Goal: Check status: Check status

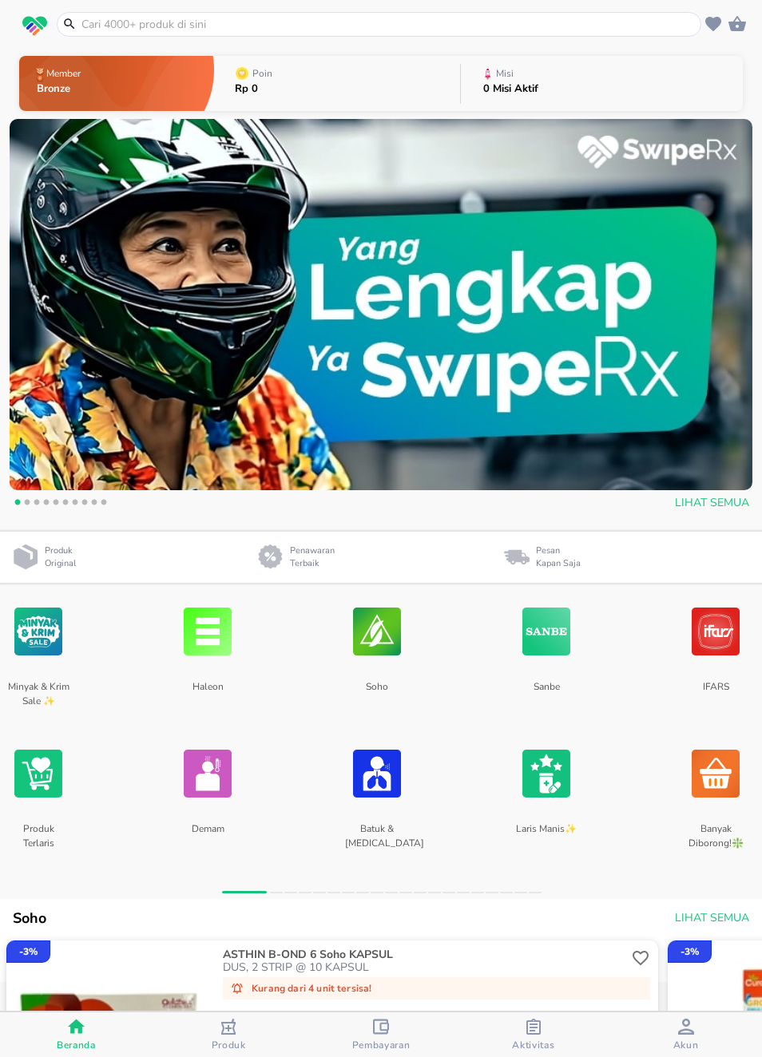
click at [380, 1034] on div "button" at bounding box center [381, 1029] width 16 height 20
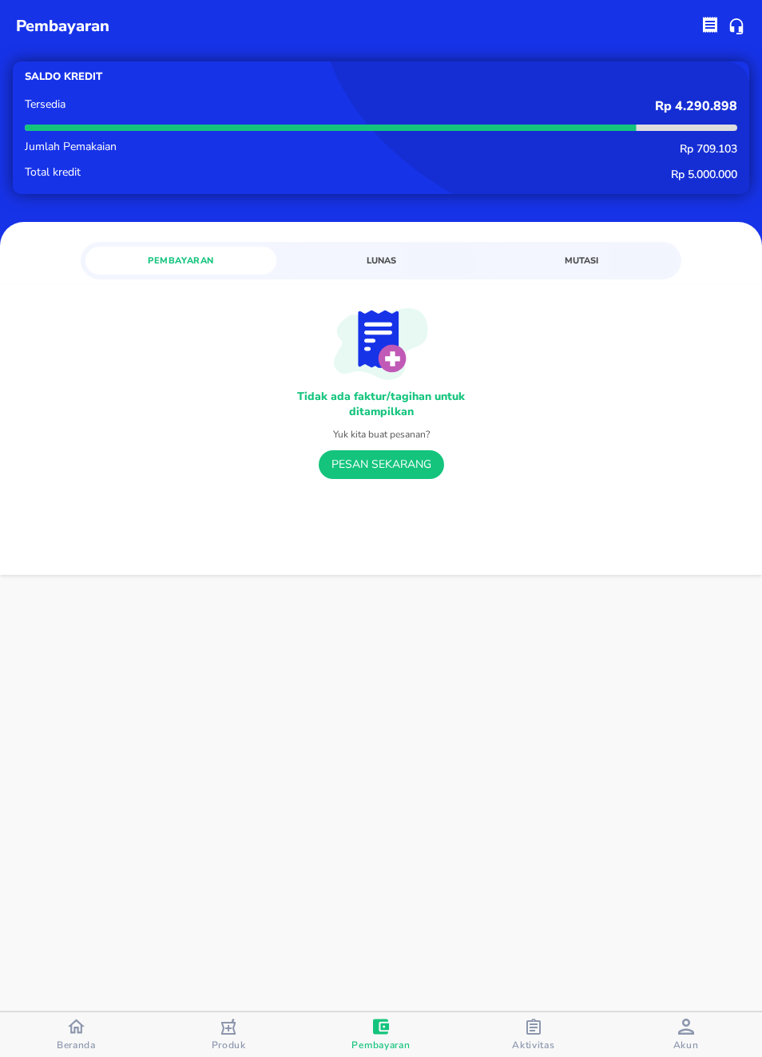
click at [536, 1037] on div "button" at bounding box center [533, 1029] width 16 height 20
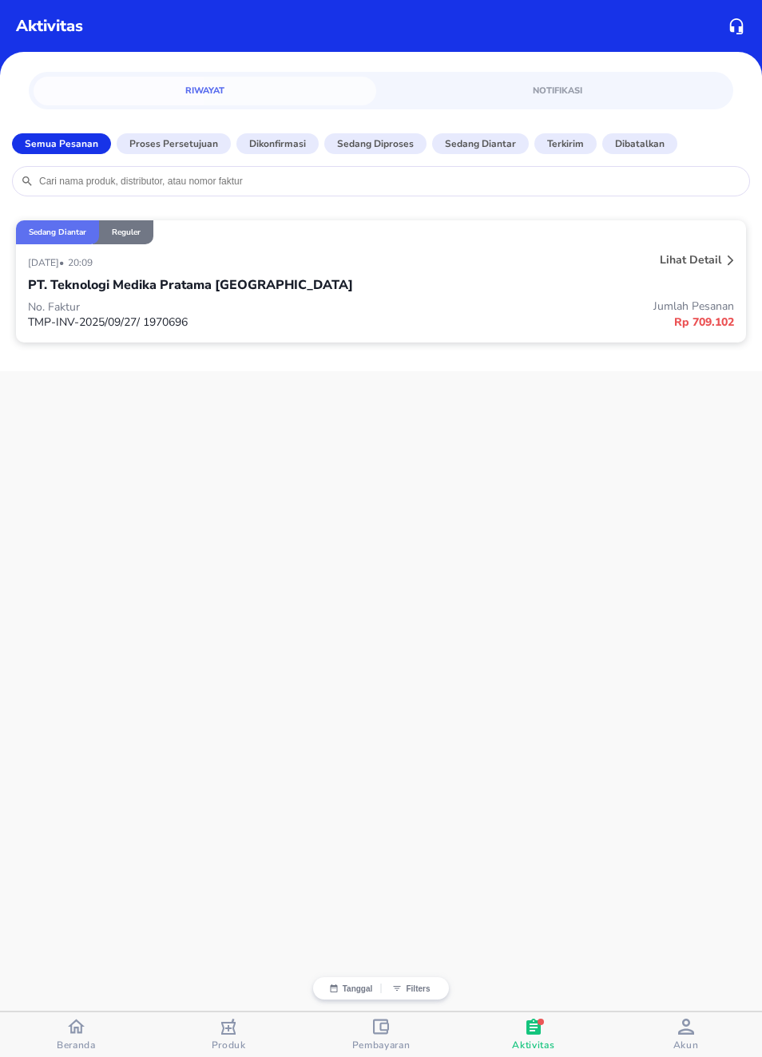
click at [713, 263] on p "Lihat detail" at bounding box center [690, 259] width 61 height 15
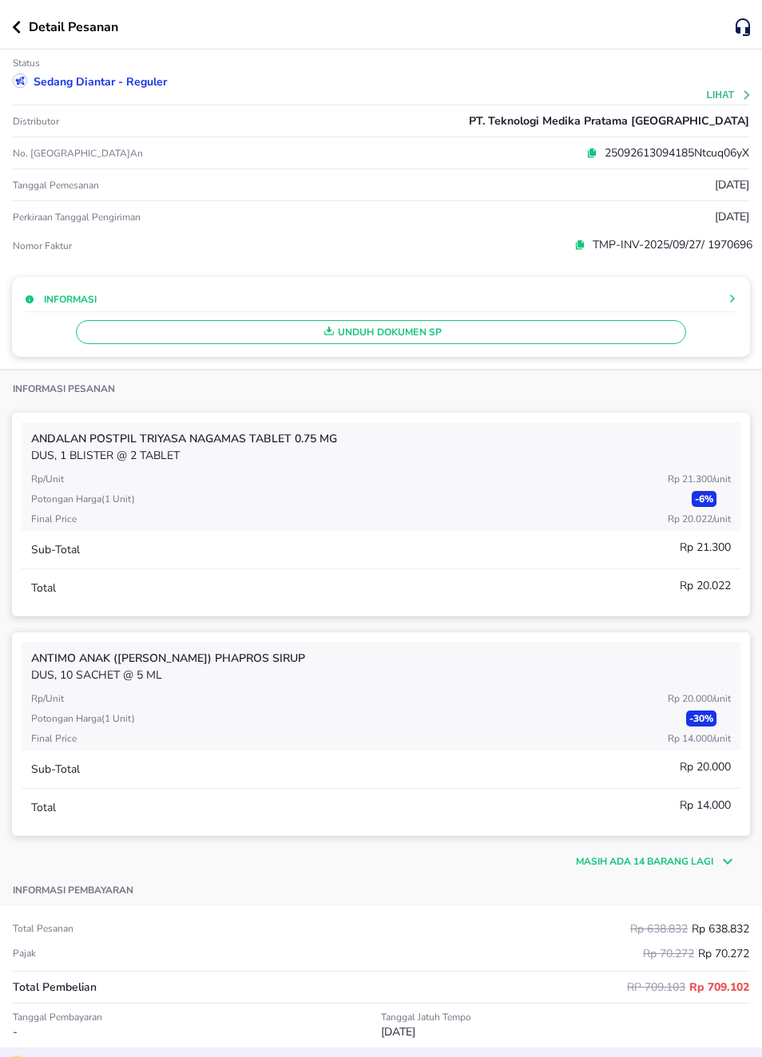
click at [747, 96] on icon at bounding box center [746, 95] width 6 height 10
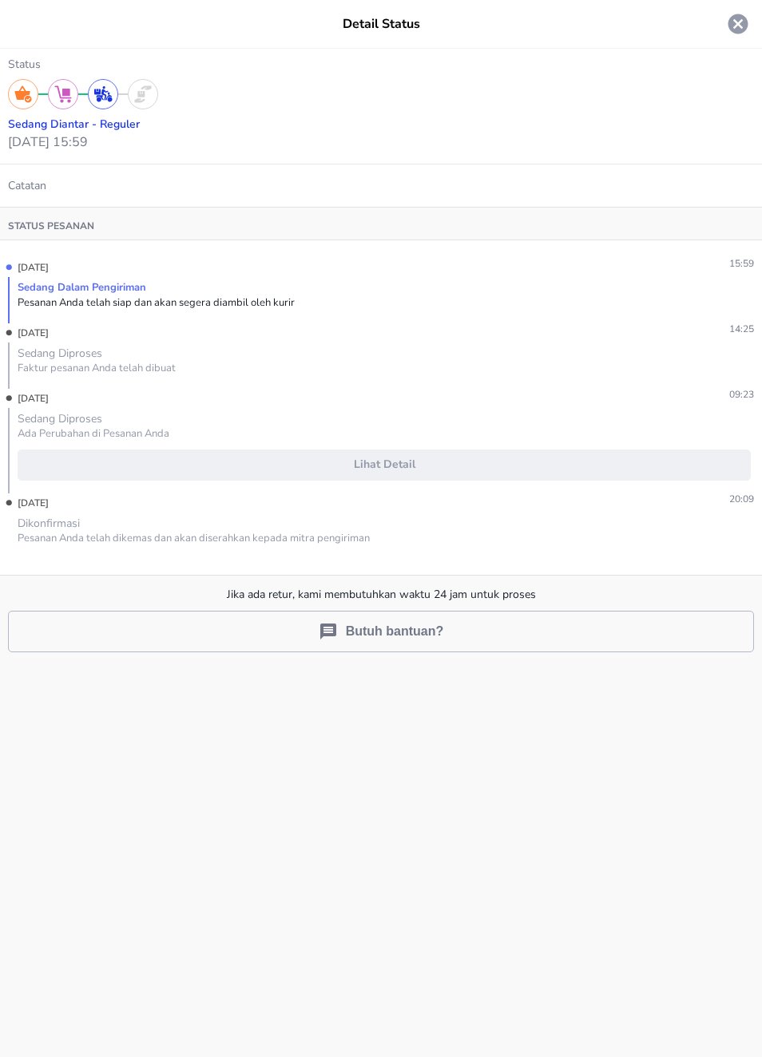
click at [414, 463] on span "Lihat detail" at bounding box center [384, 465] width 719 height 20
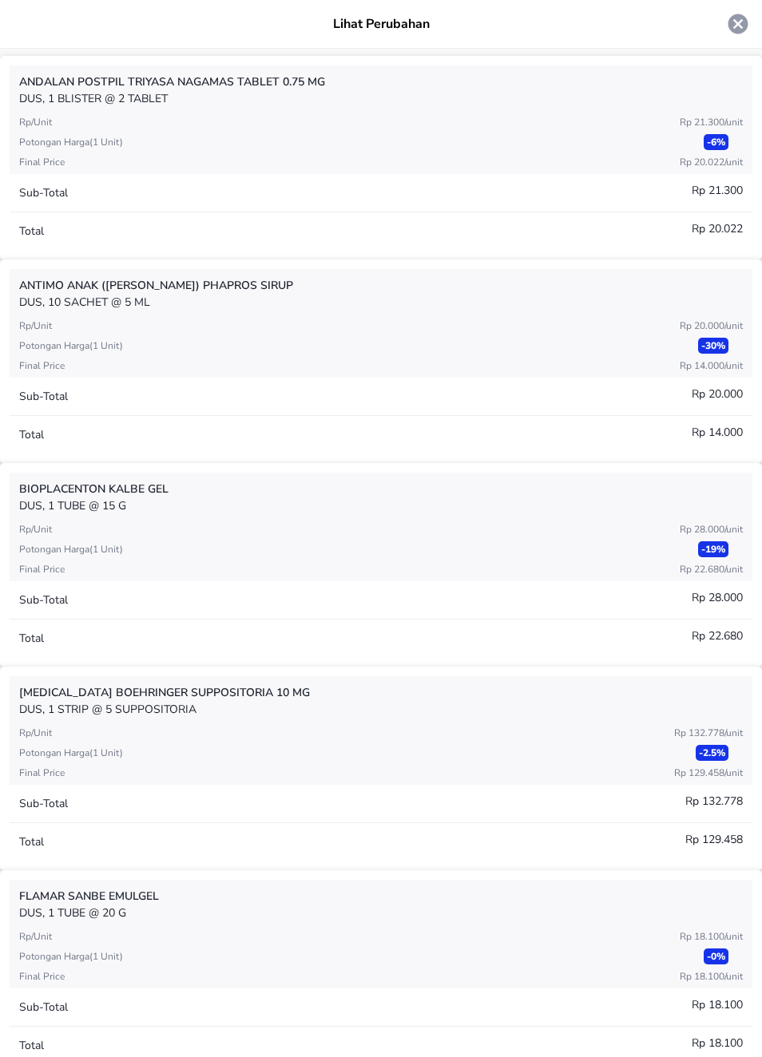
click at [739, 24] on icon at bounding box center [738, 24] width 20 height 20
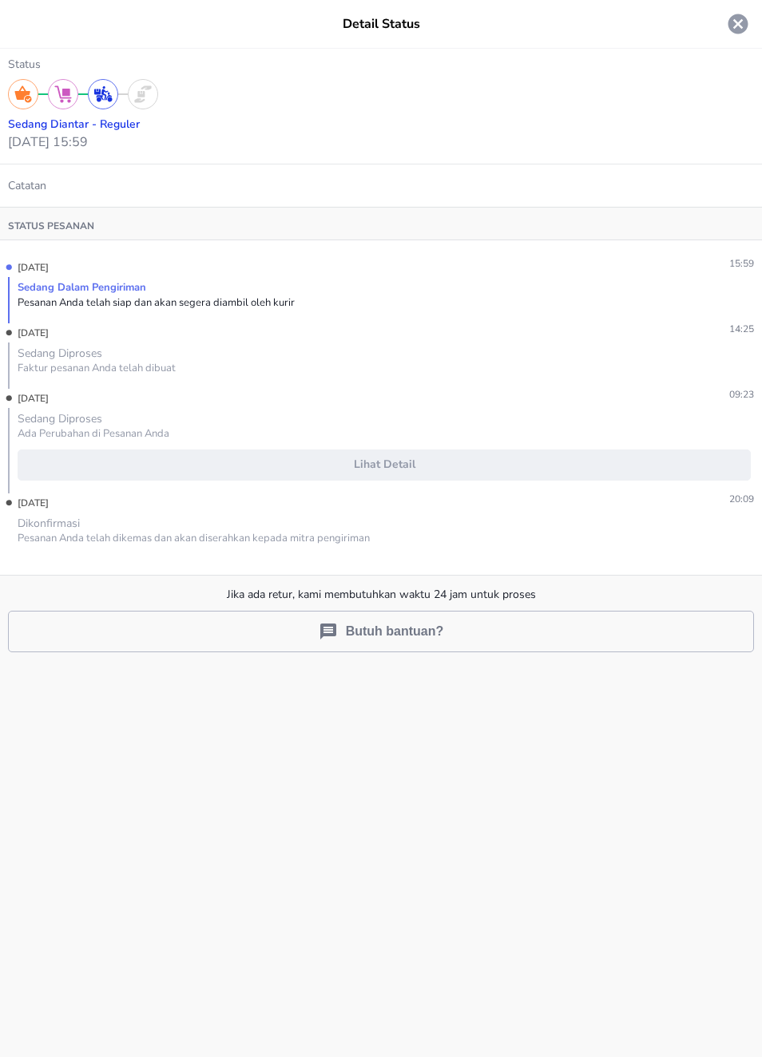
click at [731, 33] on icon at bounding box center [738, 24] width 24 height 24
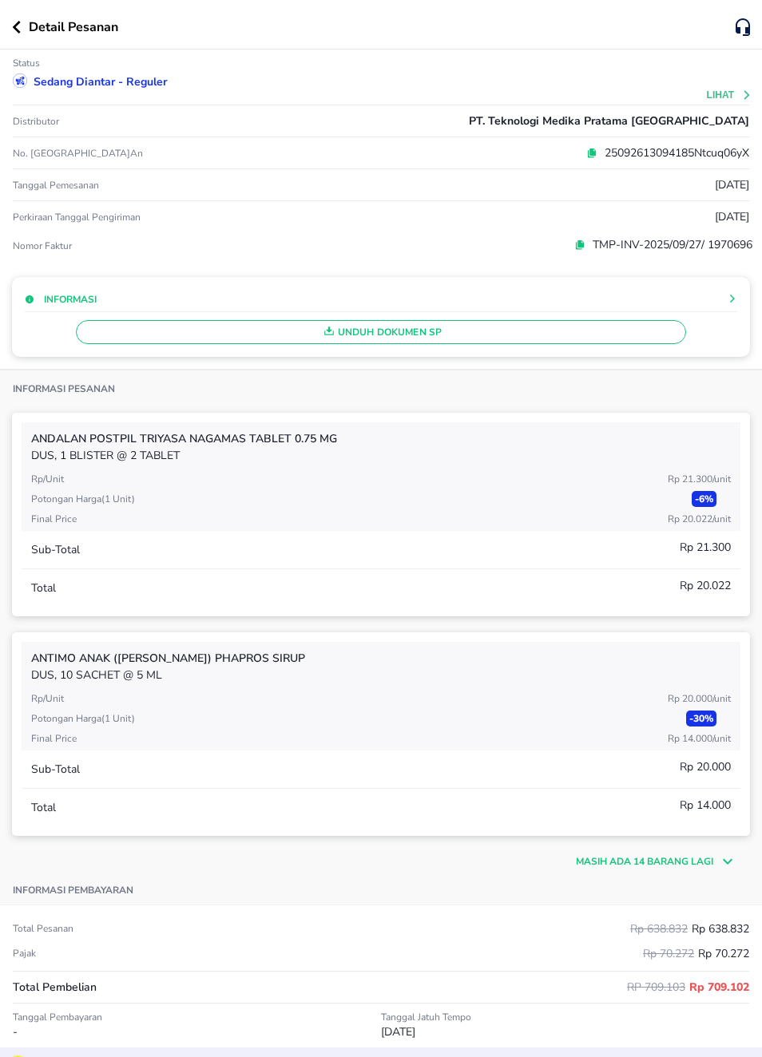
click at [415, 333] on span "Unduh Dokumen SP" at bounding box center [380, 332] width 595 height 21
click at [448, 335] on span "Unduh Dokumen SP" at bounding box center [380, 332] width 595 height 21
click at [433, 336] on span "Unduh Dokumen SP" at bounding box center [380, 332] width 595 height 21
click at [458, 332] on span "Unduh Dokumen SP" at bounding box center [380, 332] width 595 height 21
click at [438, 332] on span "Unduh Dokumen SP" at bounding box center [380, 332] width 595 height 21
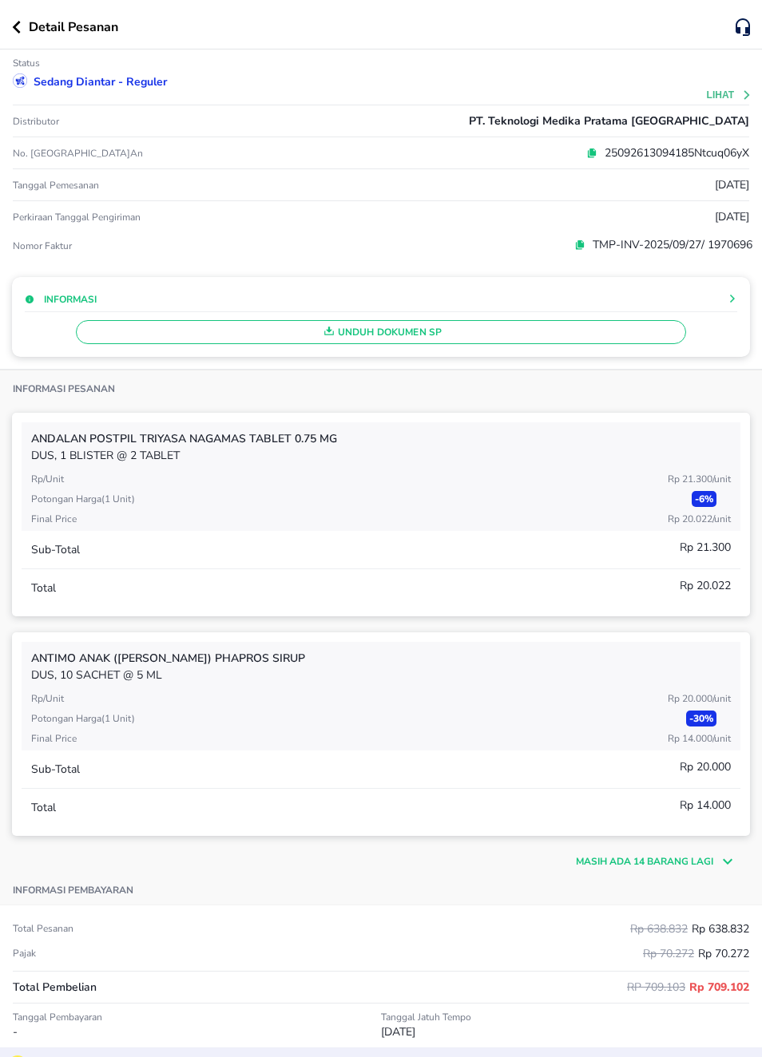
click at [724, 252] on p "TMP-INV-2025/09/27/ 1970696" at bounding box center [668, 244] width 167 height 17
click at [588, 333] on span "Unduh Dokumen SP" at bounding box center [380, 332] width 595 height 21
click at [599, 337] on div "Unduh Dokumen SP" at bounding box center [381, 328] width 712 height 32
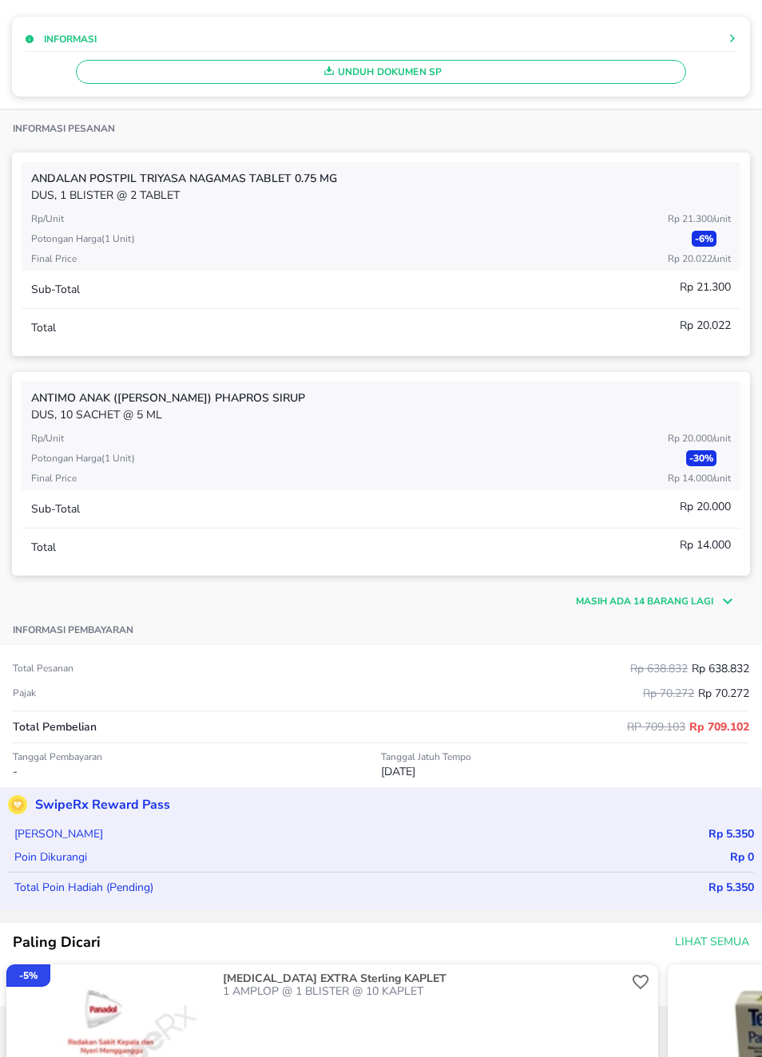
scroll to position [256, 0]
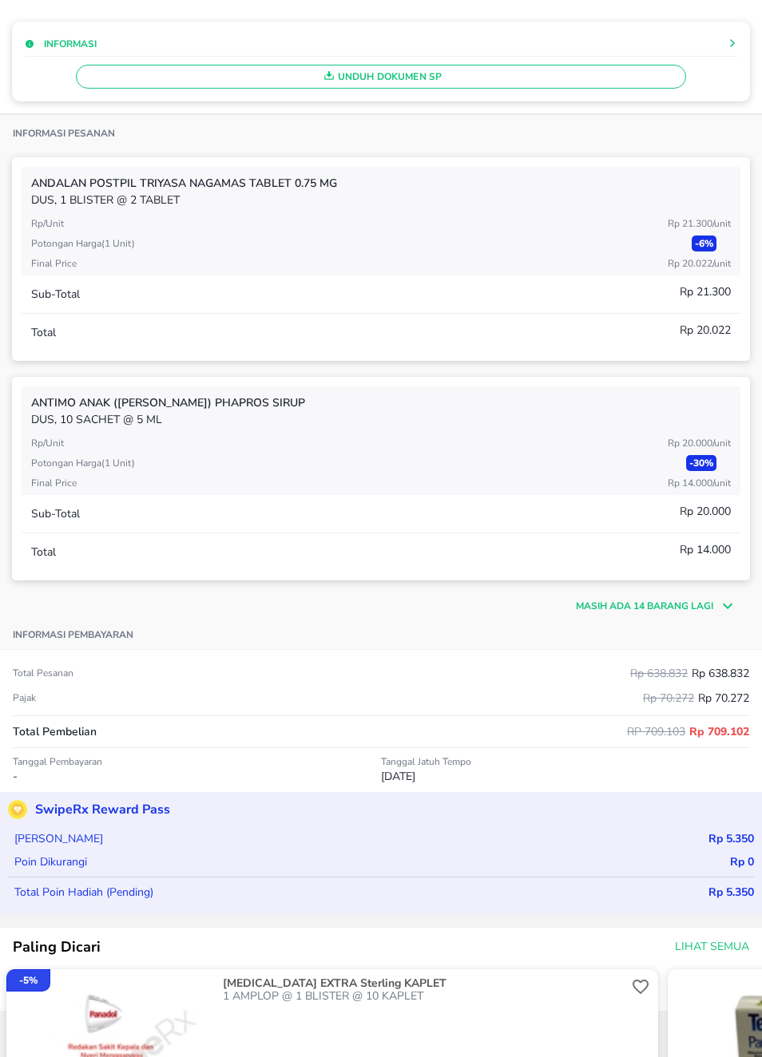
click at [720, 608] on icon at bounding box center [725, 605] width 24 height 19
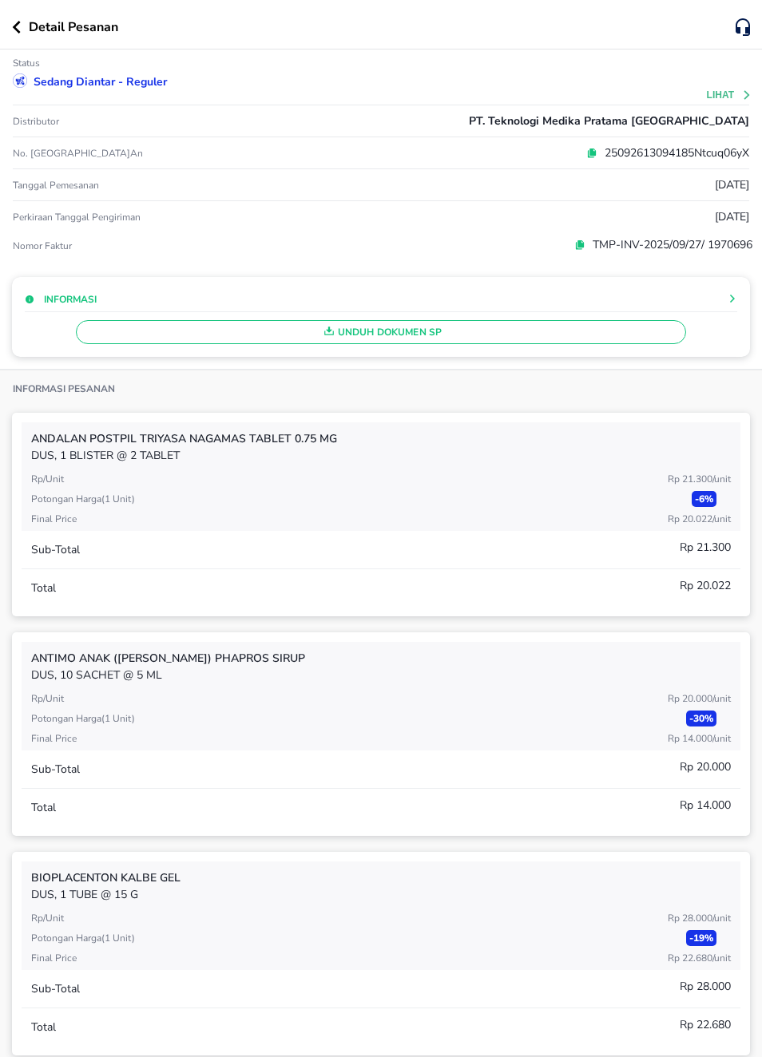
scroll to position [0, 0]
click at [22, 21] on button "button" at bounding box center [20, 27] width 17 height 13
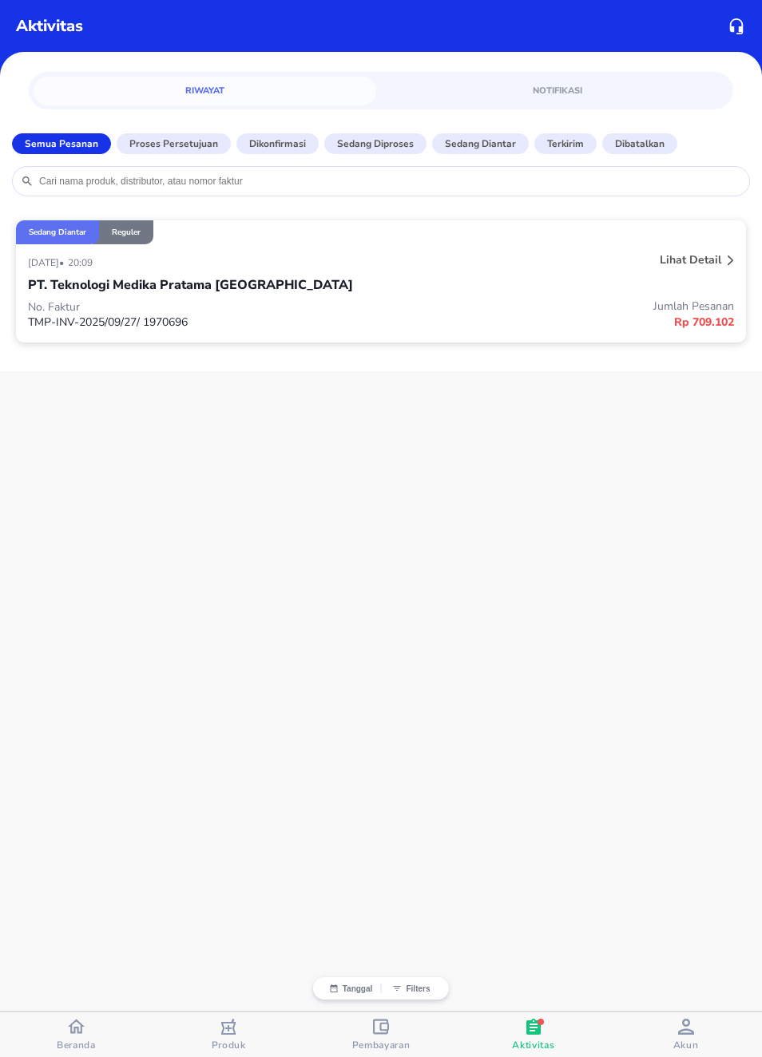
click at [719, 282] on div "PT. Teknologi Medika Pratama [GEOGRAPHIC_DATA]" at bounding box center [381, 284] width 706 height 27
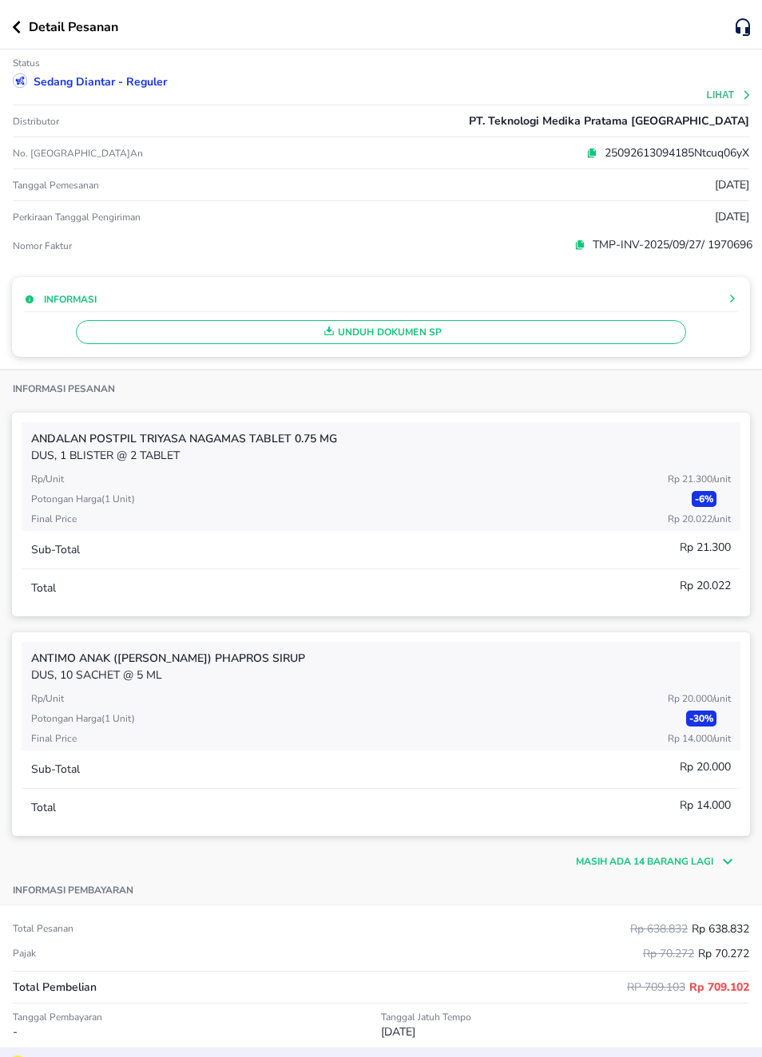
click at [731, 295] on icon at bounding box center [732, 299] width 10 height 10
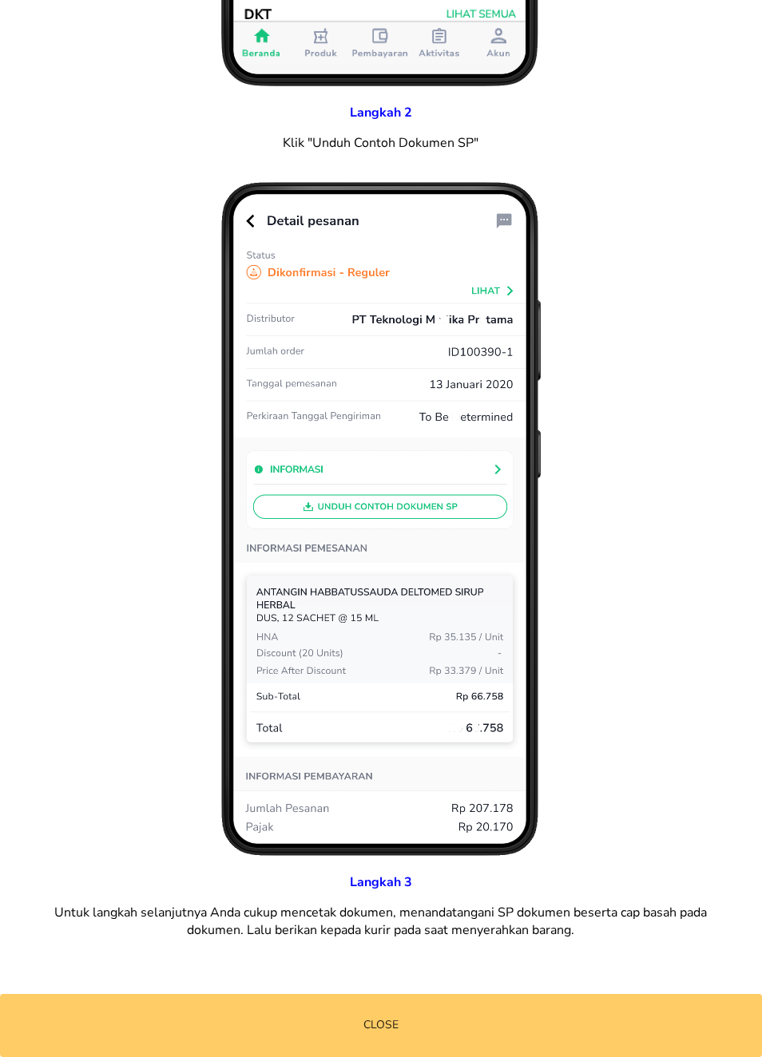
scroll to position [886, 0]
click at [539, 1020] on span "Close" at bounding box center [381, 1026] width 762 height 20
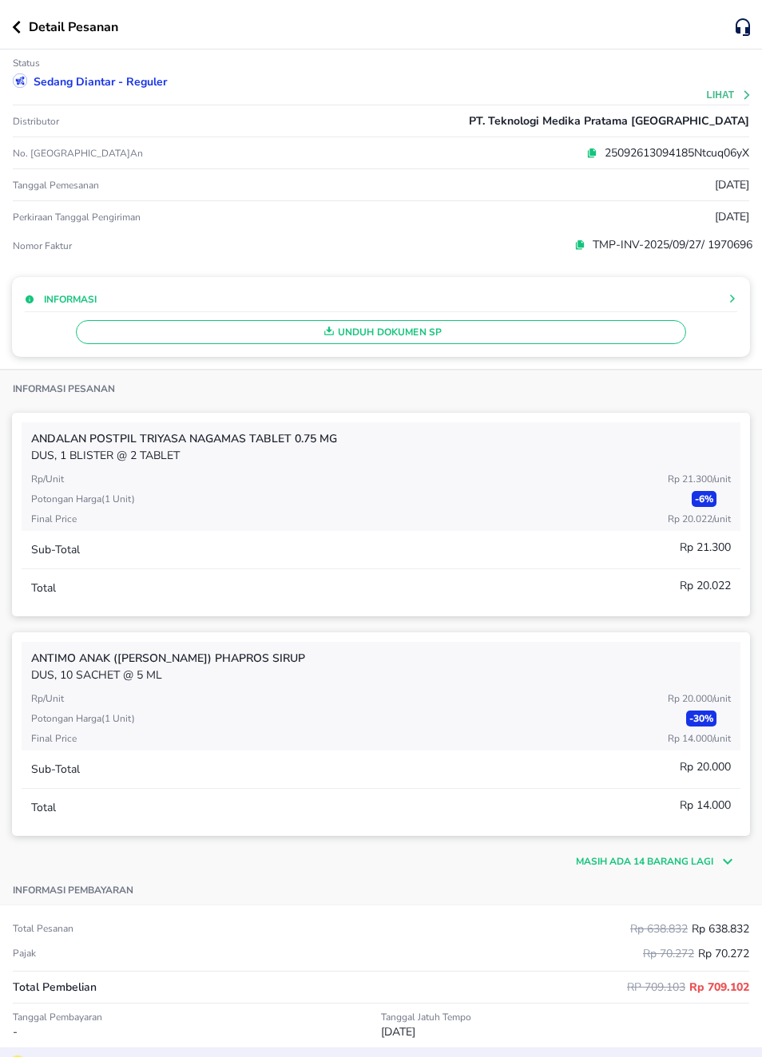
click at [384, 331] on span "Unduh Dokumen SP" at bounding box center [380, 332] width 595 height 21
click at [370, 341] on span "Unduh Dokumen SP" at bounding box center [380, 332] width 595 height 21
click at [394, 334] on span "Unduh Dokumen SP" at bounding box center [380, 332] width 595 height 21
click at [663, 342] on span "Unduh Dokumen SP" at bounding box center [380, 332] width 595 height 21
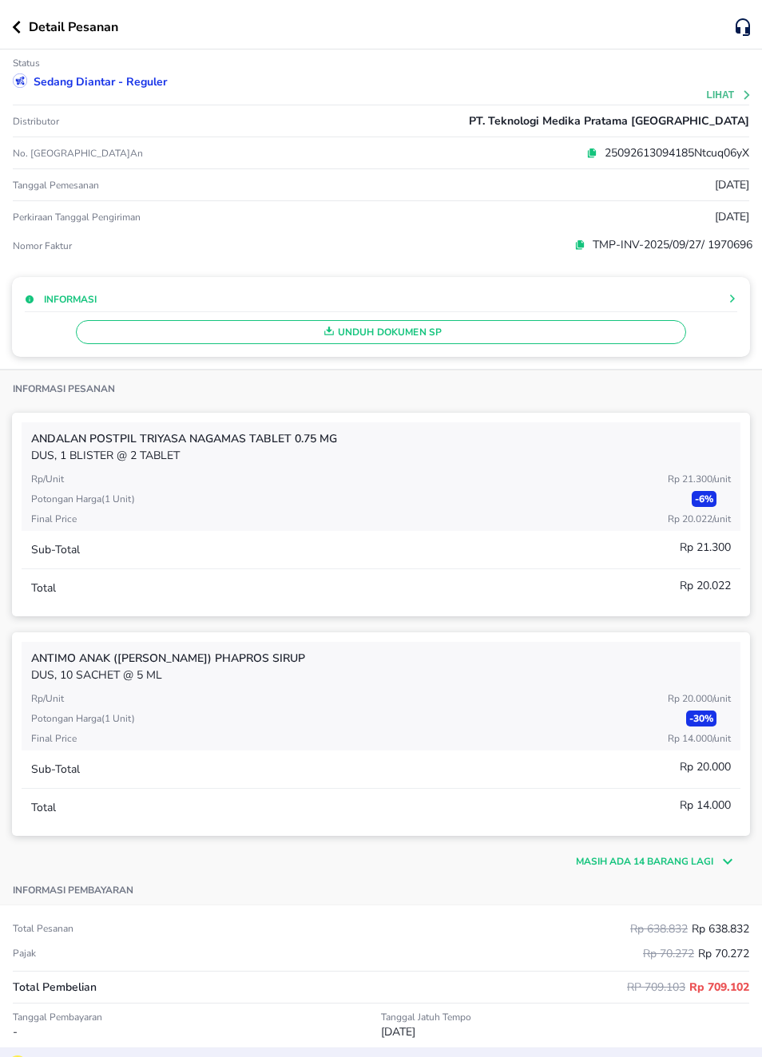
click at [417, 338] on span "Unduh Dokumen SP" at bounding box center [380, 332] width 595 height 21
click at [14, 23] on icon "button" at bounding box center [16, 27] width 9 height 13
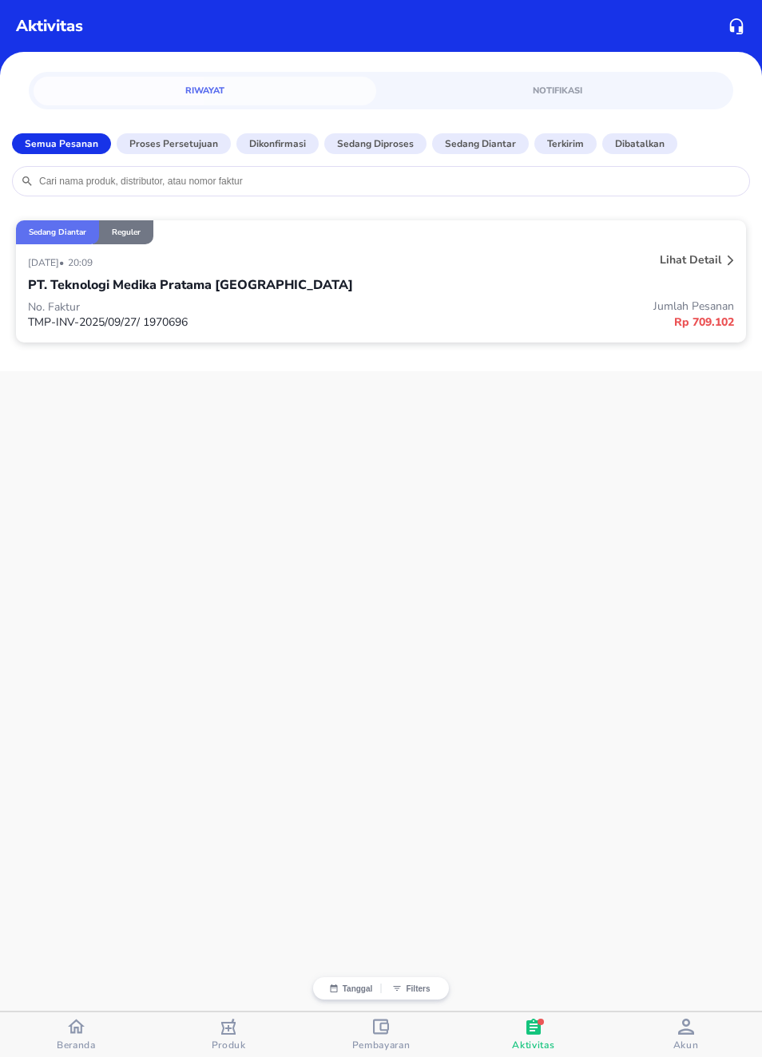
click at [151, 142] on p "Proses Persetujuan" at bounding box center [173, 144] width 89 height 14
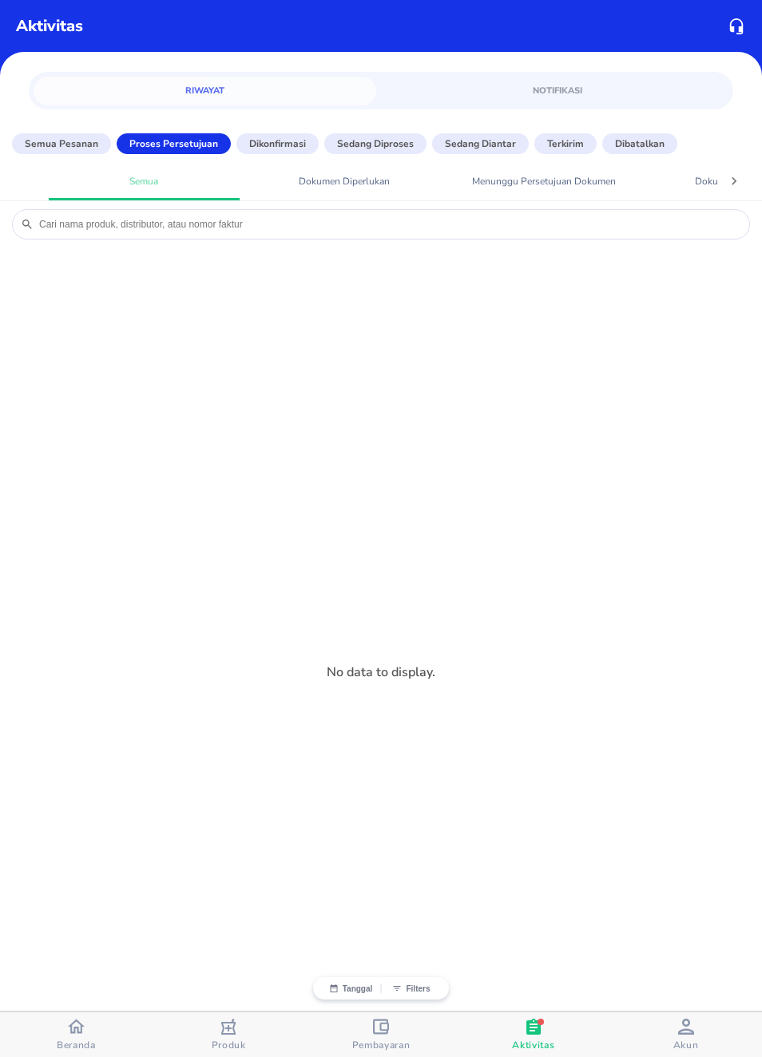
click at [253, 153] on button "Dikonfirmasi" at bounding box center [277, 143] width 82 height 21
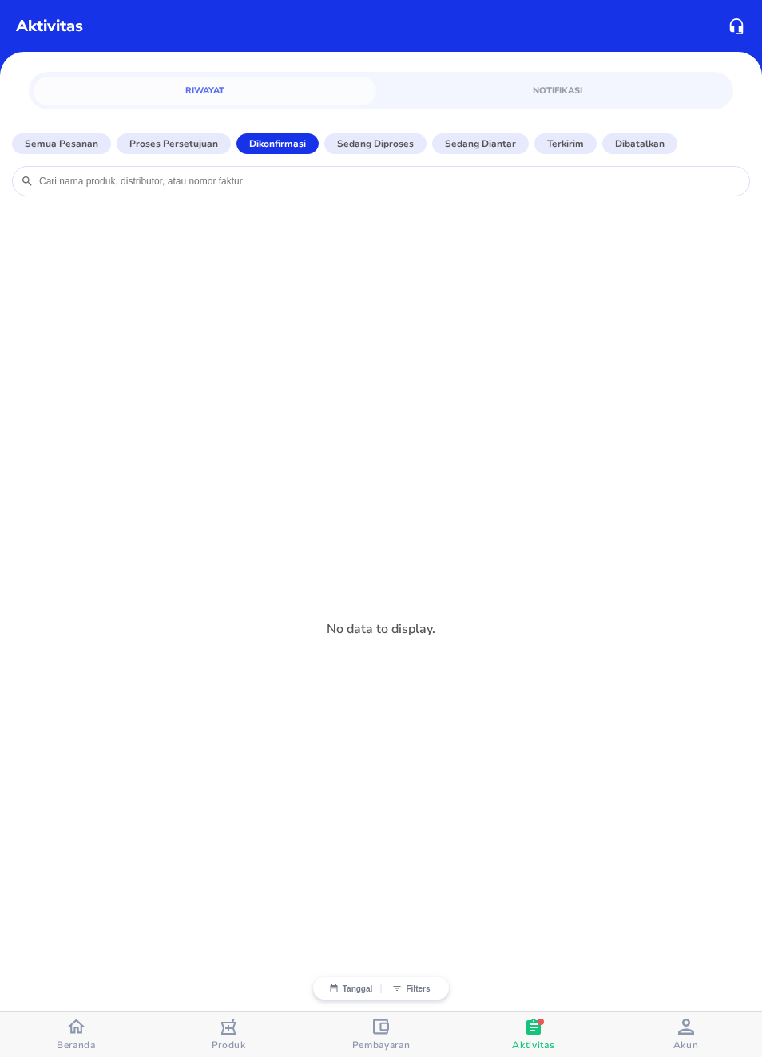
click at [357, 137] on p "Sedang diproses" at bounding box center [375, 144] width 77 height 14
click at [504, 148] on p "Sedang diantar" at bounding box center [480, 144] width 71 height 14
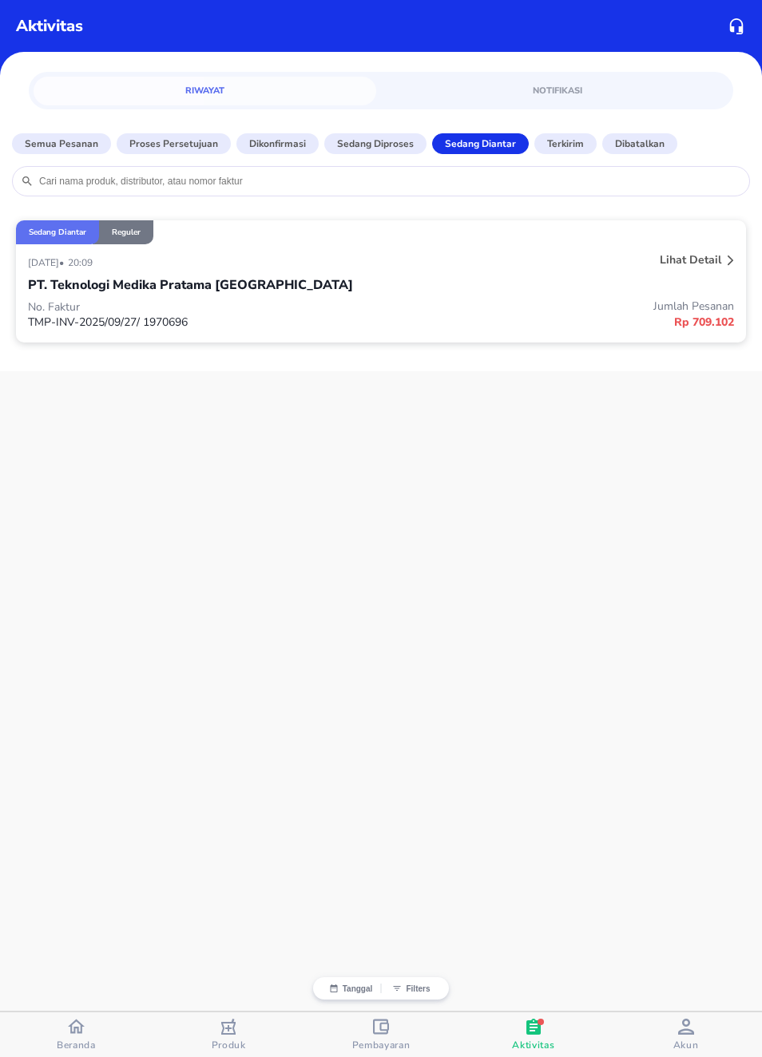
click at [566, 144] on p "Terkirim" at bounding box center [565, 144] width 37 height 14
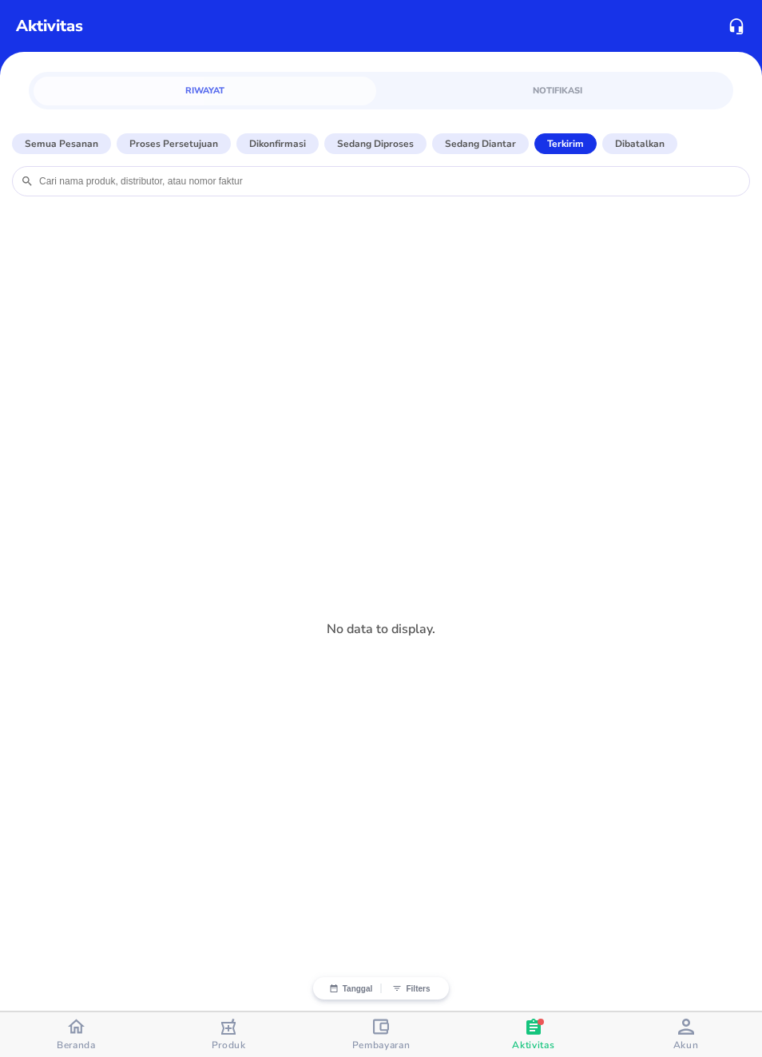
click at [637, 145] on p "Dibatalkan" at bounding box center [640, 144] width 50 height 14
click at [496, 146] on p "Sedang diantar" at bounding box center [480, 144] width 71 height 14
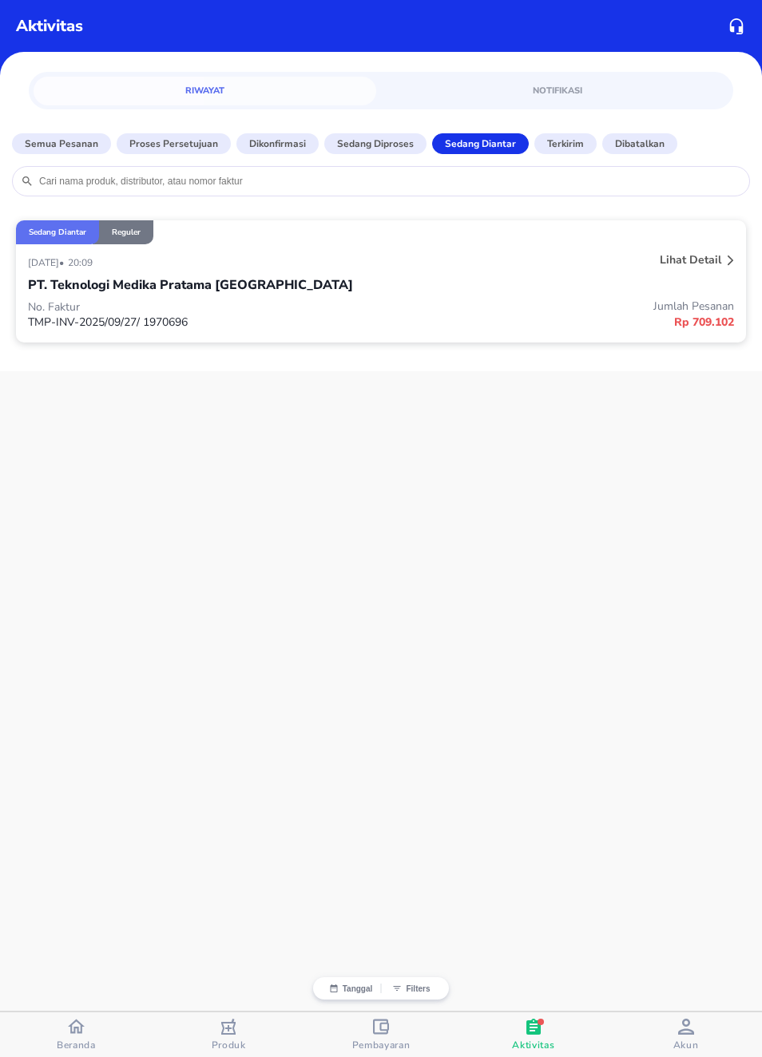
click at [723, 267] on div "Lihat detail" at bounding box center [690, 260] width 68 height 22
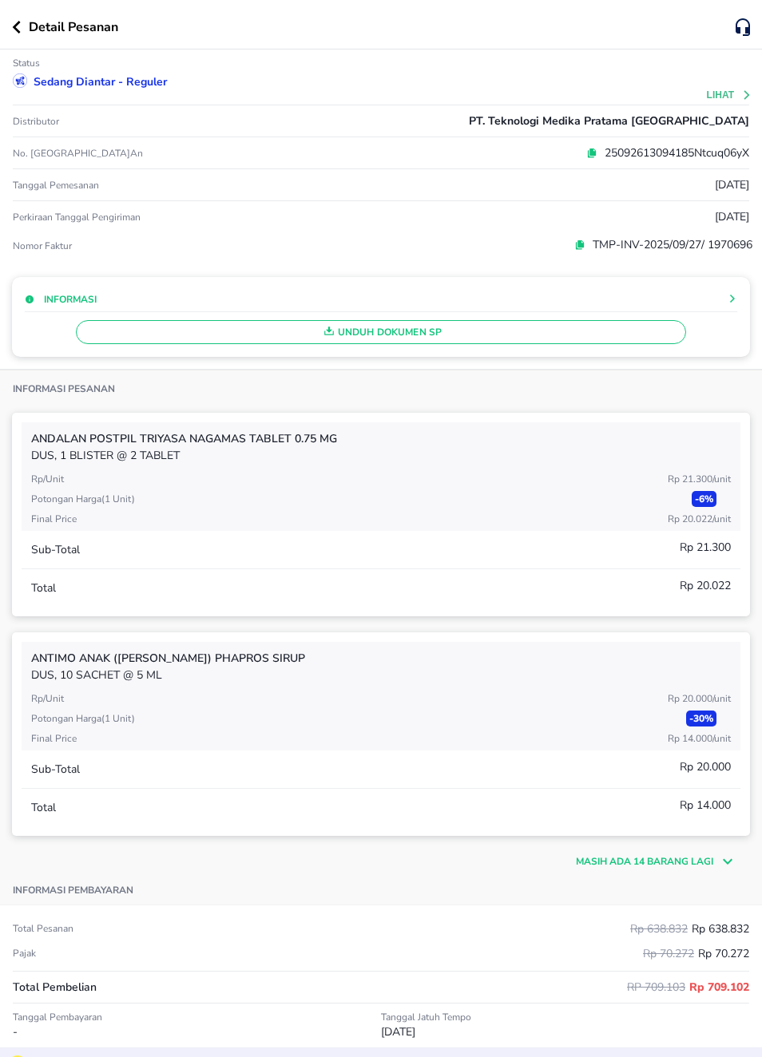
click at [719, 98] on button "Lihat" at bounding box center [730, 94] width 46 height 11
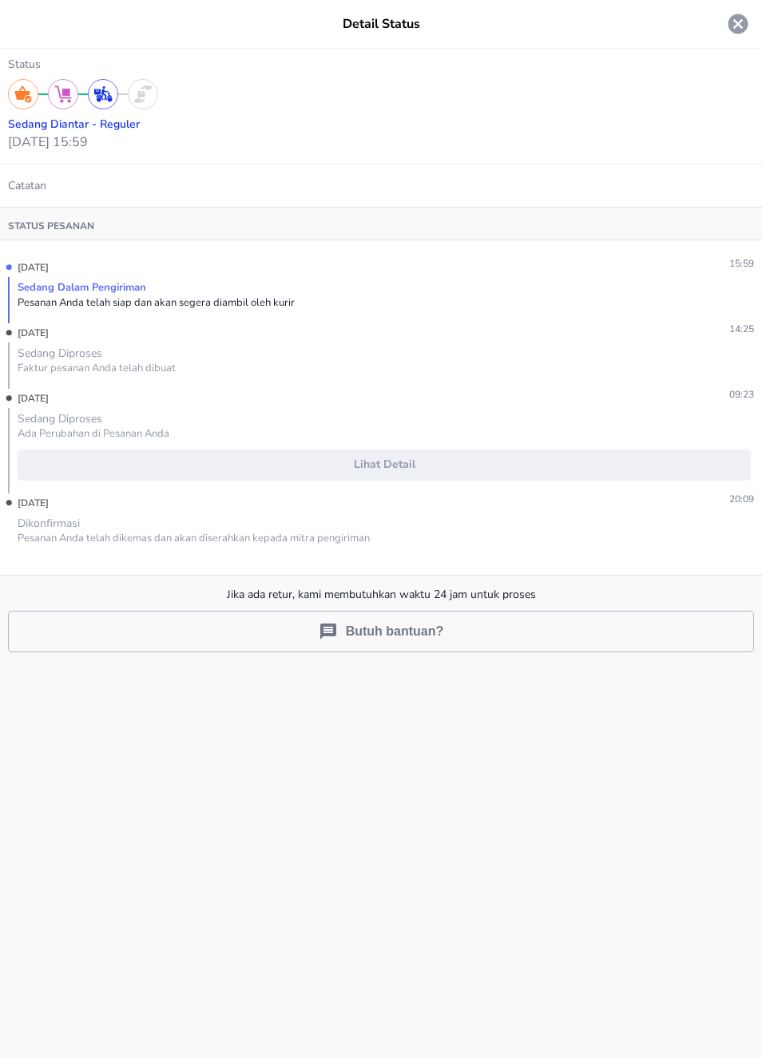
click at [11, 177] on p "Catatan" at bounding box center [381, 185] width 746 height 17
click at [739, 23] on icon at bounding box center [738, 24] width 24 height 24
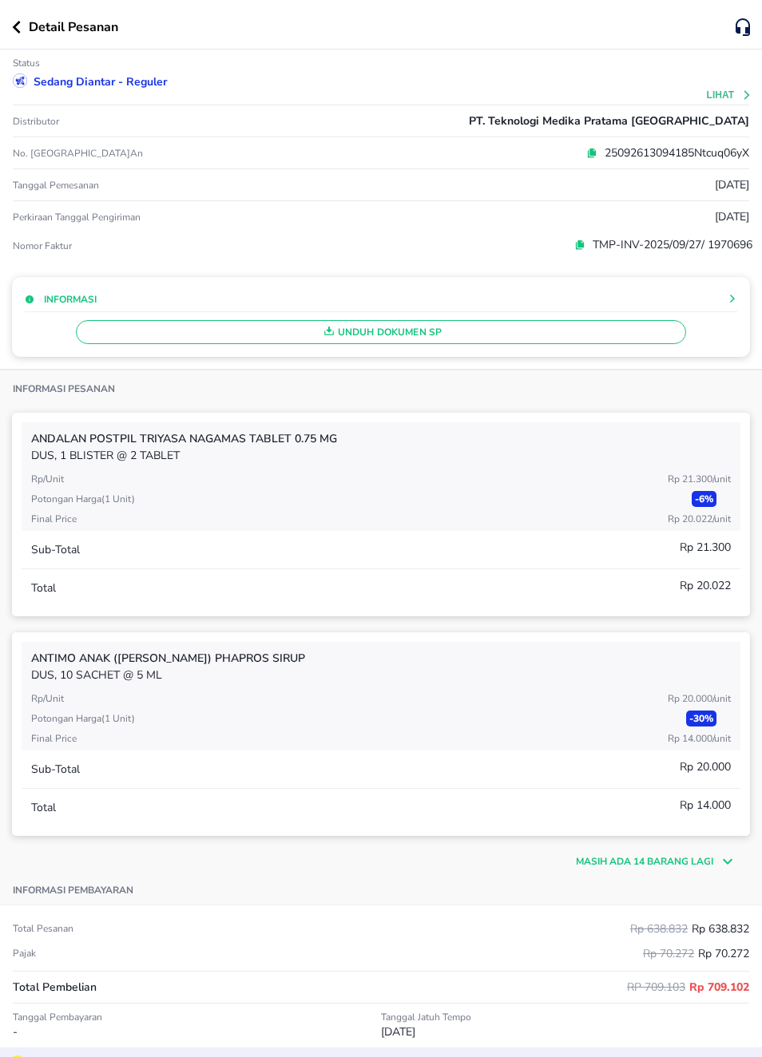
click at [430, 341] on span "Unduh Dokumen SP" at bounding box center [380, 332] width 595 height 21
click at [426, 339] on span "Unduh Dokumen SP" at bounding box center [380, 332] width 595 height 21
click at [730, 248] on p "TMP-INV-2025/09/27/ 1970696" at bounding box center [668, 244] width 167 height 17
click at [695, 252] on p "TMP-INV-2025/09/27/ 1970696" at bounding box center [668, 244] width 167 height 17
click at [735, 93] on button "Lihat" at bounding box center [730, 94] width 46 height 11
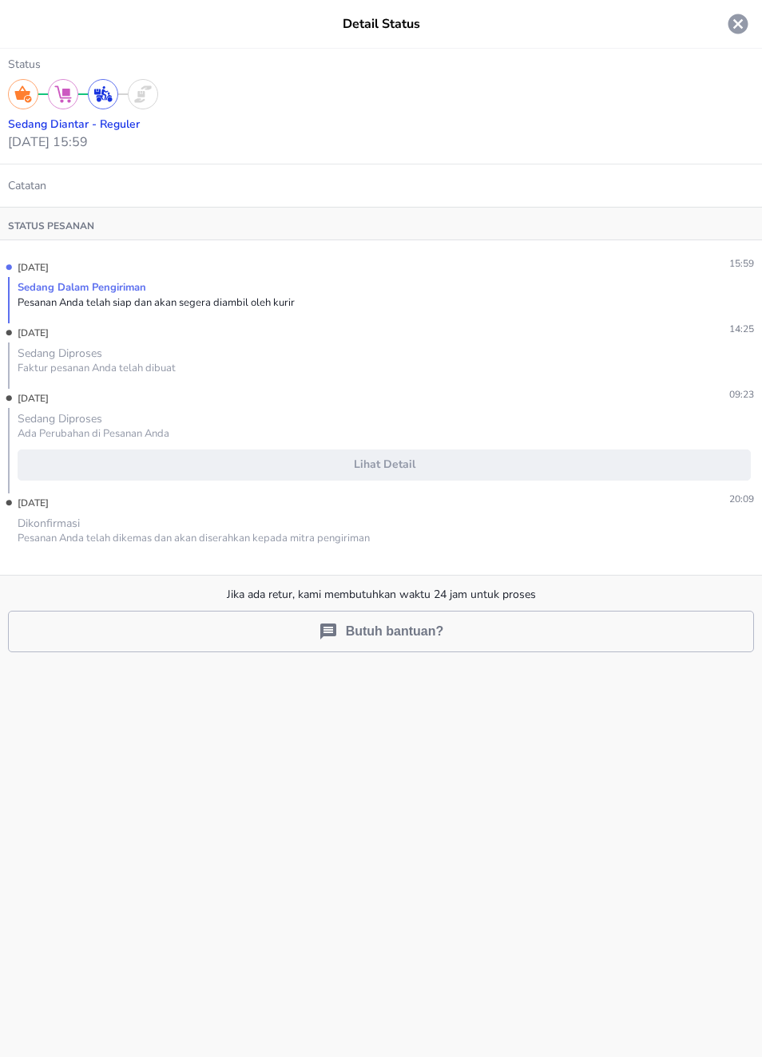
click at [740, 34] on icon at bounding box center [738, 24] width 20 height 20
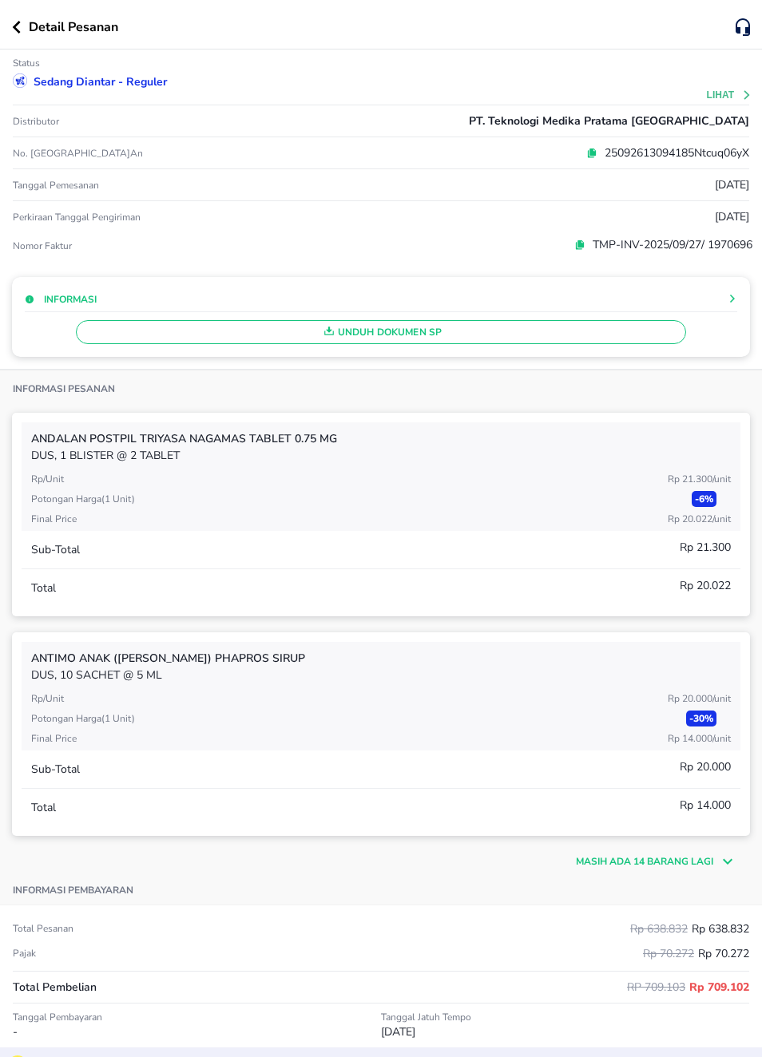
click at [13, 39] on div "Detail Pesanan" at bounding box center [381, 25] width 762 height 50
click at [12, 30] on icon "button" at bounding box center [16, 27] width 9 height 13
